Goal: Task Accomplishment & Management: Manage account settings

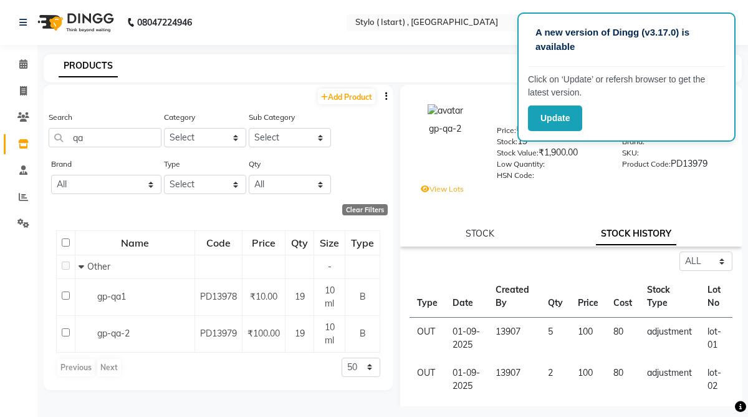
select select "all"
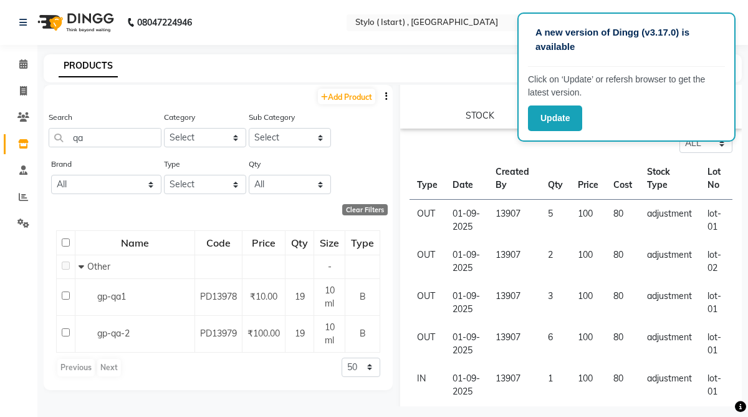
click at [360, 57] on div "PRODUCTS" at bounding box center [393, 68] width 698 height 28
click at [557, 118] on button "Update" at bounding box center [555, 118] width 54 height 26
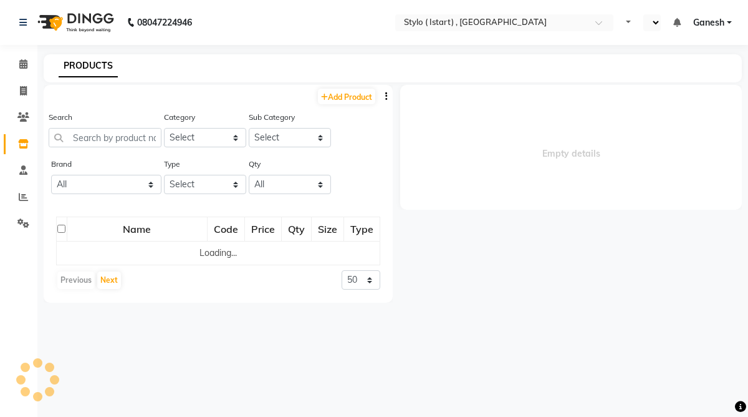
select select "en"
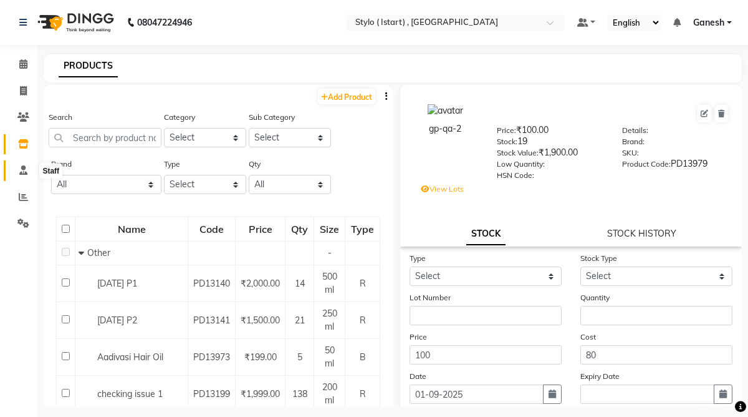
click at [24, 166] on icon at bounding box center [23, 169] width 8 height 9
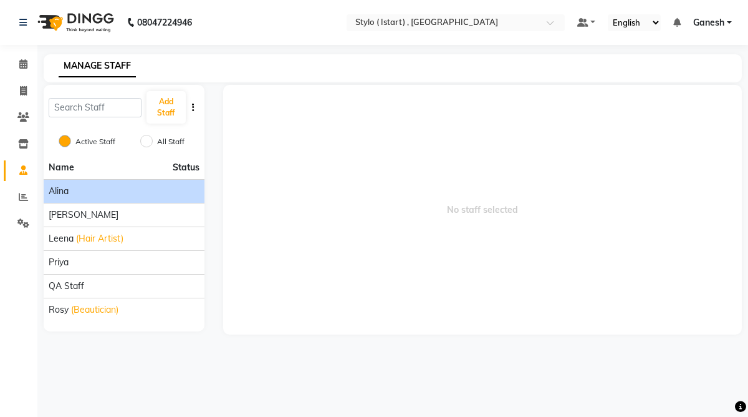
click at [74, 188] on div "Alina" at bounding box center [124, 191] width 151 height 13
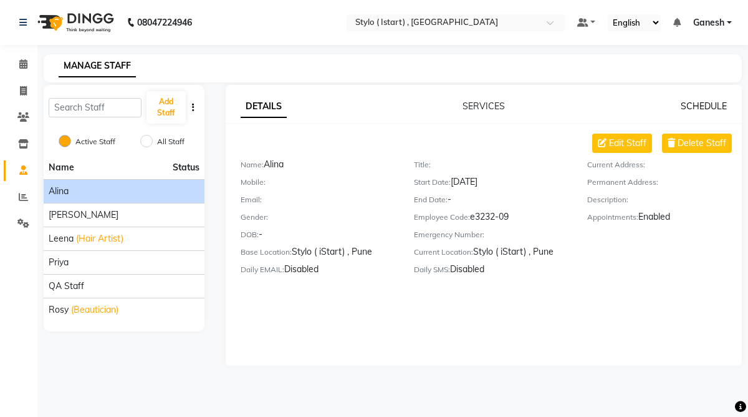
click at [710, 106] on link "SCHEDULE" at bounding box center [704, 105] width 46 height 11
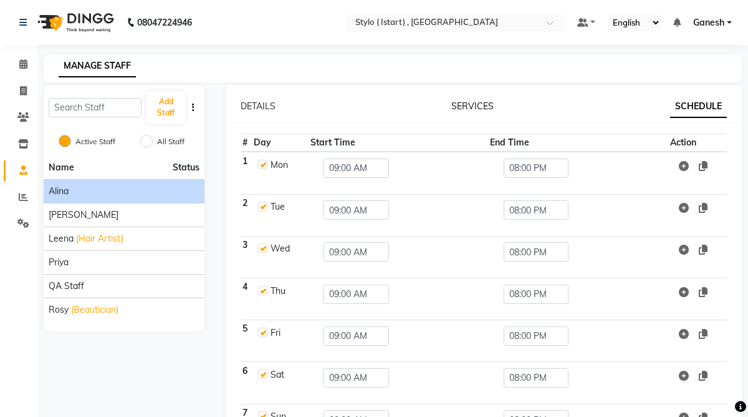
click at [484, 108] on link "SERVICES" at bounding box center [472, 105] width 42 height 11
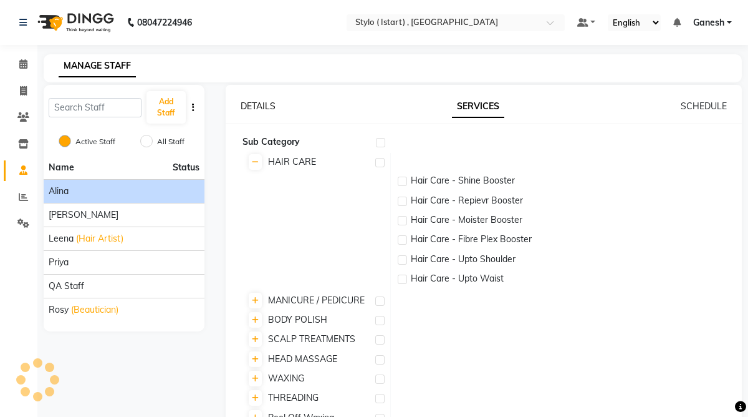
click at [270, 102] on link "DETAILS" at bounding box center [258, 105] width 35 height 11
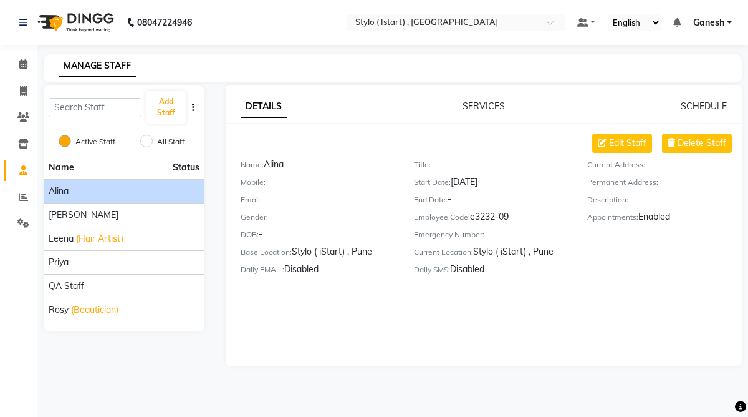
click at [719, 24] on span "Ganesh" at bounding box center [708, 22] width 31 height 13
click at [534, 94] on div "DETAILS SERVICES SCHEDULE Edit Staff Delete Staff Name: Alina Mobile: Email: Ge…" at bounding box center [484, 225] width 517 height 281
click at [729, 21] on link "Ganesh" at bounding box center [712, 22] width 39 height 13
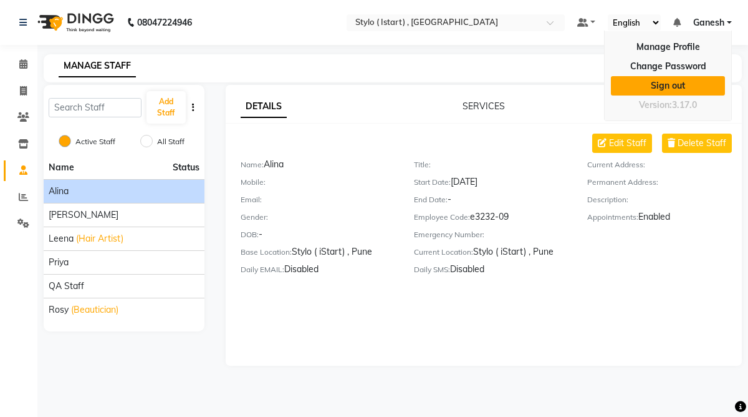
click at [680, 83] on link "Sign out" at bounding box center [668, 85] width 114 height 19
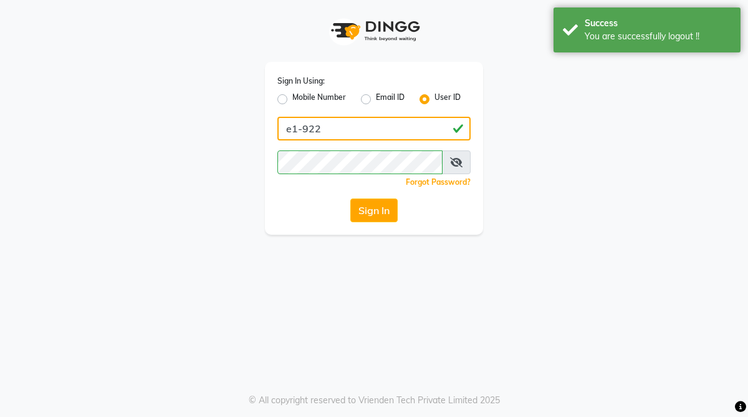
click at [397, 124] on input "e1-922" at bounding box center [373, 129] width 193 height 24
type input "arsp"
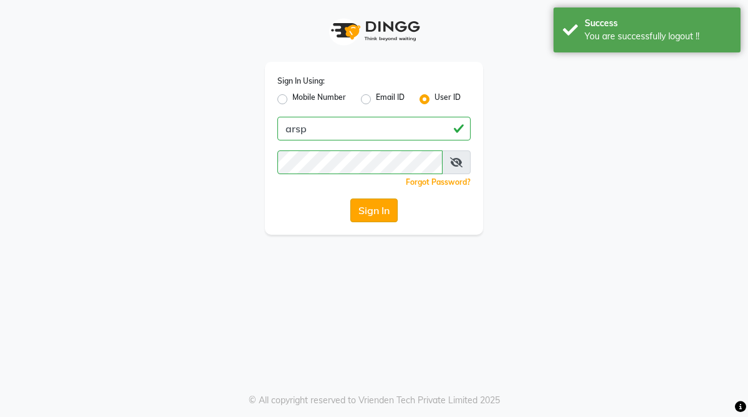
click at [372, 205] on button "Sign In" at bounding box center [373, 210] width 47 height 24
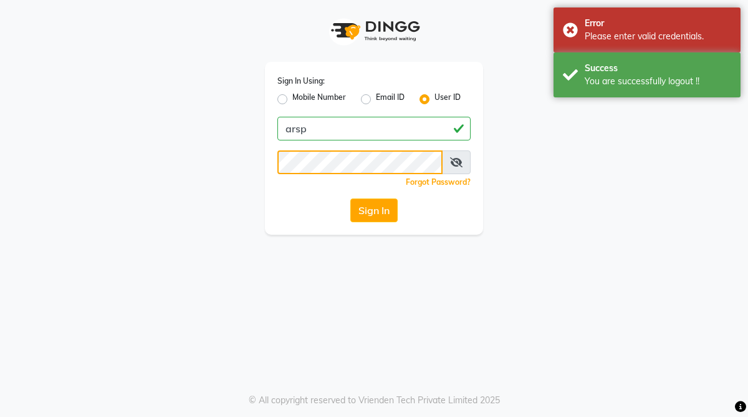
click at [248, 150] on div "Sign In Using: Mobile Number Email ID User ID arsp Remember me Forgot Password?…" at bounding box center [374, 117] width 711 height 234
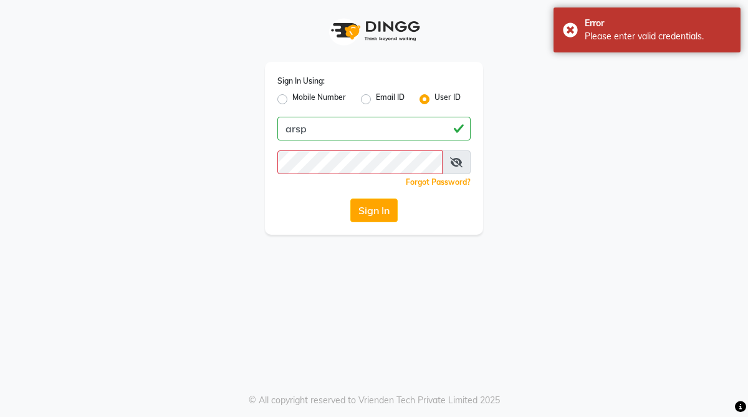
click at [498, 70] on div "Sign In Using: Mobile Number Email ID User ID arsp Remember me Forgot Password?…" at bounding box center [374, 117] width 711 height 234
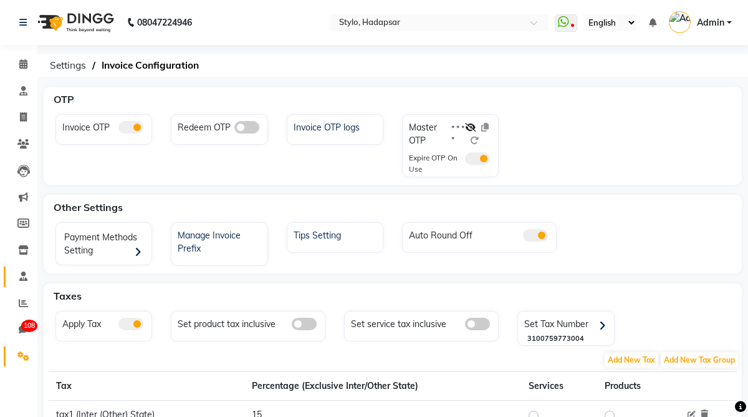
click at [22, 271] on span at bounding box center [23, 276] width 22 height 14
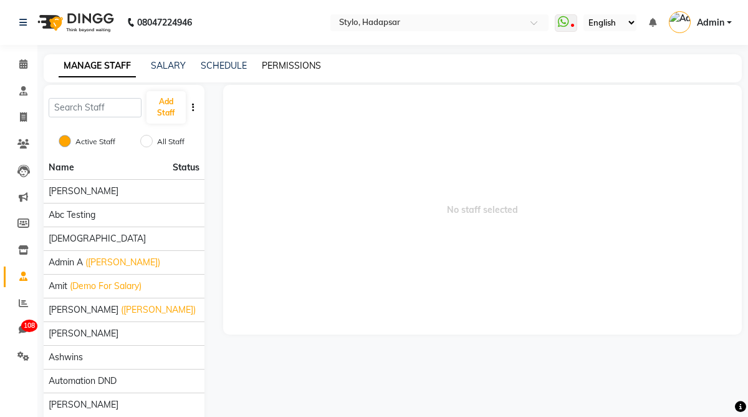
click at [283, 68] on link "PERMISSIONS" at bounding box center [291, 65] width 59 height 11
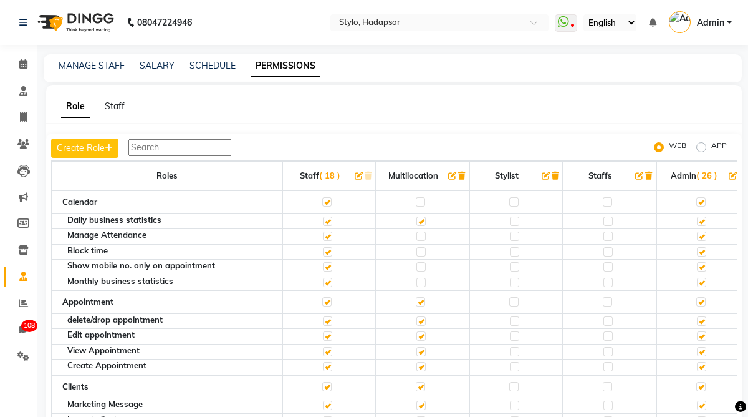
click at [711, 146] on label "APP" at bounding box center [719, 147] width 16 height 15
click at [702, 146] on input "APP" at bounding box center [703, 147] width 9 height 9
radio input "true"
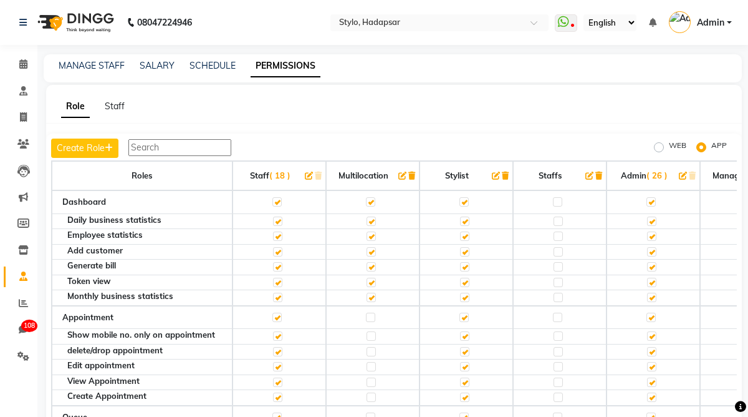
click at [126, 105] on div "Role Staff" at bounding box center [386, 106] width 681 height 13
click at [120, 105] on link "Staff" at bounding box center [115, 105] width 20 height 11
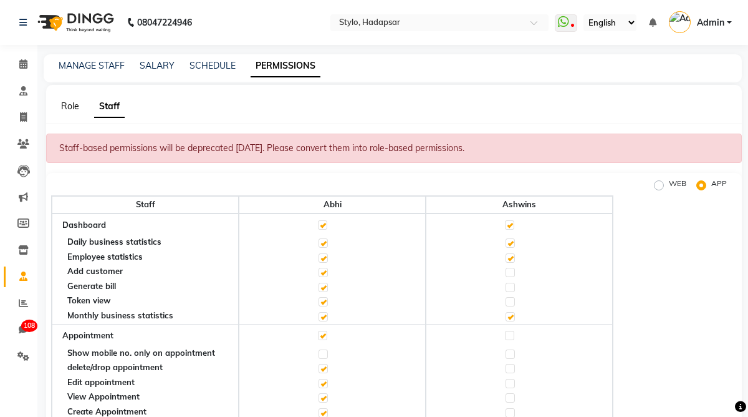
click at [74, 105] on link "Role" at bounding box center [70, 105] width 18 height 11
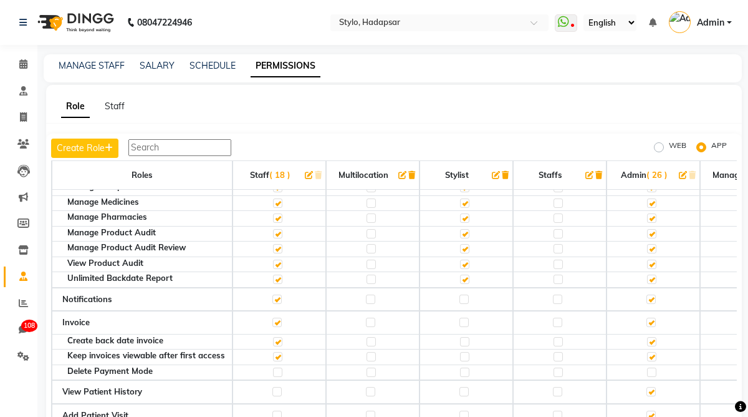
scroll to position [554, 0]
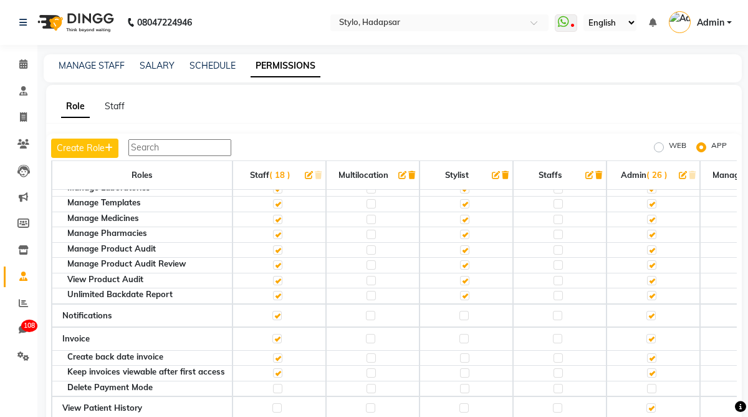
click at [669, 148] on label "WEB" at bounding box center [677, 147] width 17 height 15
click at [660, 148] on input "WEB" at bounding box center [661, 147] width 9 height 9
radio input "true"
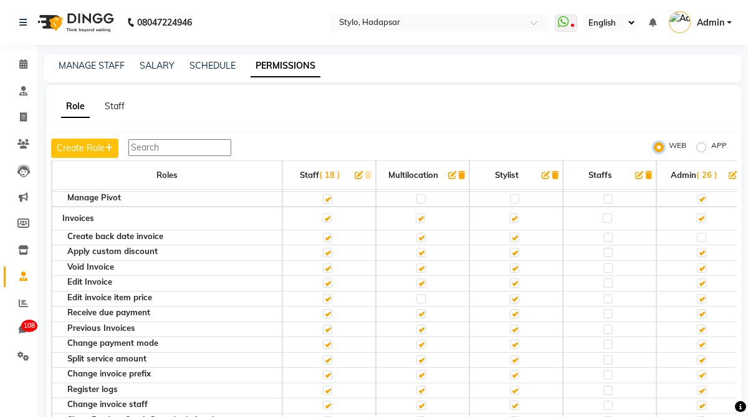
scroll to position [400, 0]
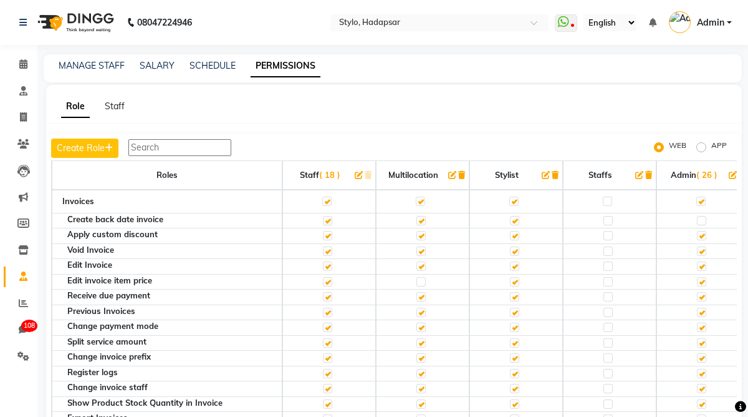
click at [711, 147] on label "APP" at bounding box center [719, 147] width 16 height 15
click at [703, 147] on input "APP" at bounding box center [703, 147] width 9 height 9
radio input "true"
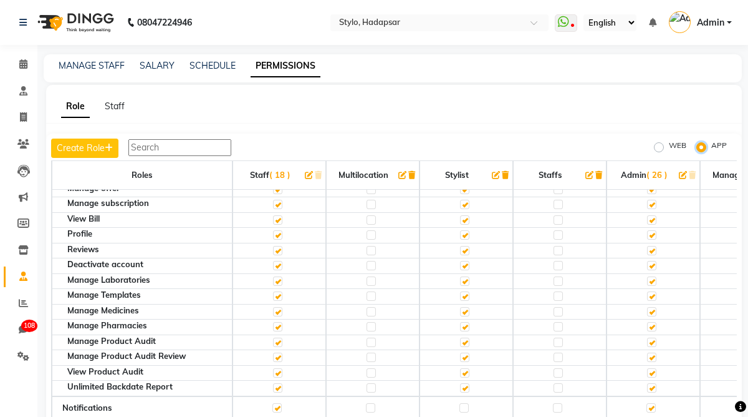
scroll to position [425, 0]
